Goal: Navigation & Orientation: Find specific page/section

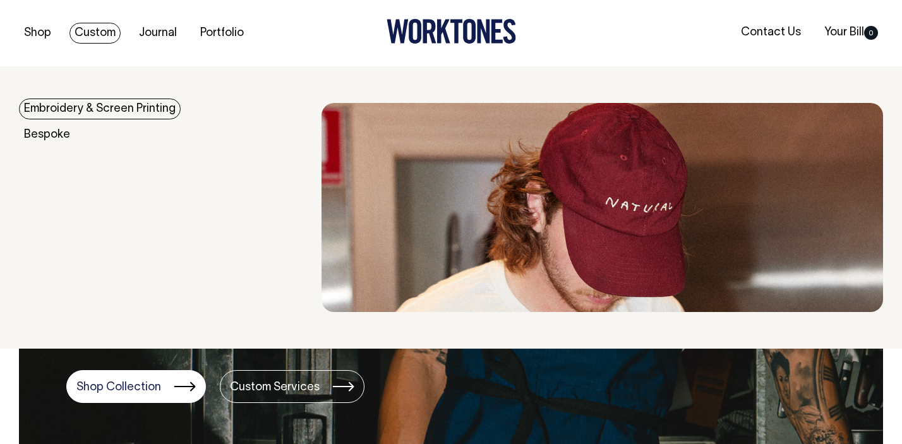
click at [90, 32] on link "Custom" at bounding box center [95, 33] width 51 height 21
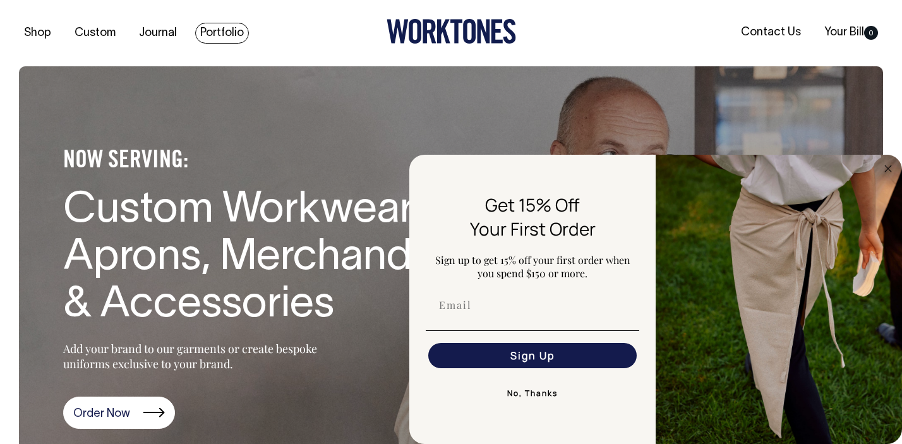
click at [195, 35] on link "Portfolio" at bounding box center [222, 33] width 54 height 21
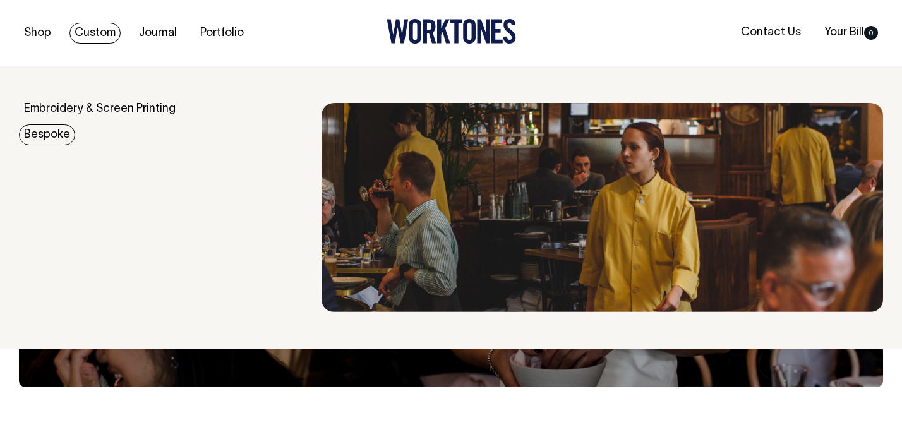
click at [64, 132] on link "Bespoke" at bounding box center [47, 134] width 56 height 21
